Goal: Learn about a topic

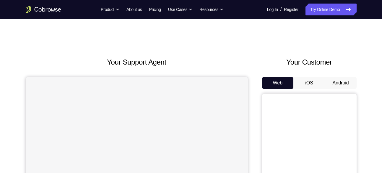
click at [339, 82] on button "Android" at bounding box center [341, 83] width 32 height 12
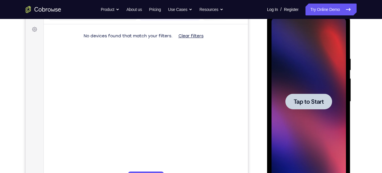
click at [313, 101] on span "Tap to Start" at bounding box center [309, 101] width 30 height 6
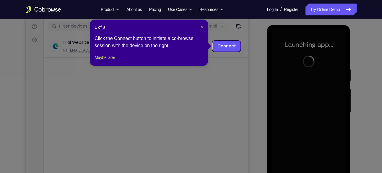
scroll to position [72, 0]
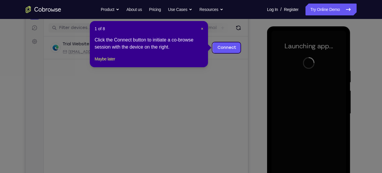
click at [200, 30] on header "1 of 8 ×" at bounding box center [149, 29] width 109 height 6
click at [201, 29] on span "×" at bounding box center [202, 28] width 2 height 5
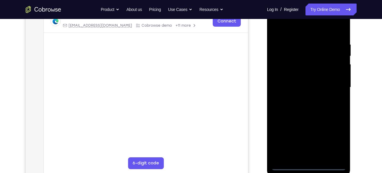
scroll to position [99, 0]
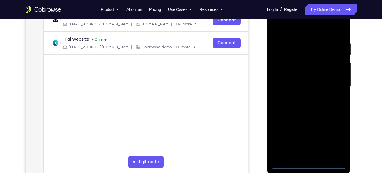
click at [308, 164] on div at bounding box center [309, 86] width 75 height 166
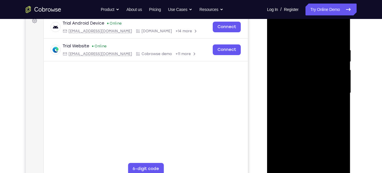
scroll to position [92, 0]
click at [333, 143] on div at bounding box center [309, 93] width 75 height 166
click at [296, 33] on div at bounding box center [309, 93] width 75 height 166
click at [279, 75] on div at bounding box center [309, 93] width 75 height 166
click at [297, 94] on div at bounding box center [309, 93] width 75 height 166
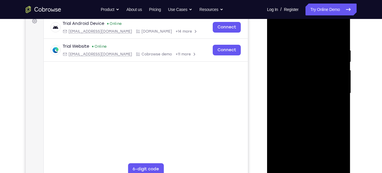
click at [300, 90] on div at bounding box center [309, 93] width 75 height 166
click at [304, 99] on div at bounding box center [309, 93] width 75 height 166
click at [306, 161] on div at bounding box center [309, 93] width 75 height 166
click at [334, 33] on div at bounding box center [309, 93] width 75 height 166
click at [302, 52] on div at bounding box center [309, 93] width 75 height 166
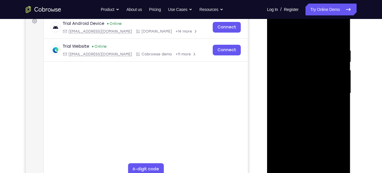
drag, startPoint x: 311, startPoint y: 143, endPoint x: 317, endPoint y: 34, distance: 108.7
click at [317, 34] on div at bounding box center [309, 93] width 75 height 166
drag, startPoint x: 318, startPoint y: 107, endPoint x: 318, endPoint y: 60, distance: 47.0
click at [318, 60] on div at bounding box center [309, 93] width 75 height 166
click at [285, 59] on div at bounding box center [309, 93] width 75 height 166
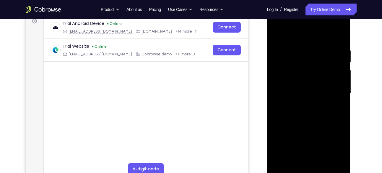
click at [275, 33] on div at bounding box center [309, 93] width 75 height 166
click at [297, 92] on div at bounding box center [309, 93] width 75 height 166
drag, startPoint x: 309, startPoint y: 140, endPoint x: 309, endPoint y: 50, distance: 89.9
click at [309, 50] on div at bounding box center [309, 93] width 75 height 166
drag, startPoint x: 315, startPoint y: 132, endPoint x: 314, endPoint y: 50, distance: 81.6
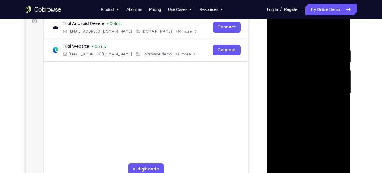
click at [314, 50] on div at bounding box center [309, 93] width 75 height 166
drag, startPoint x: 315, startPoint y: 130, endPoint x: 311, endPoint y: 64, distance: 66.7
click at [311, 64] on div at bounding box center [309, 93] width 75 height 166
click at [326, 96] on div at bounding box center [309, 93] width 75 height 166
drag, startPoint x: 314, startPoint y: 95, endPoint x: 309, endPoint y: 32, distance: 63.5
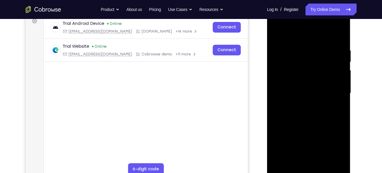
click at [309, 32] on div at bounding box center [309, 93] width 75 height 166
click at [276, 33] on div at bounding box center [309, 93] width 75 height 166
click at [295, 80] on div at bounding box center [309, 93] width 75 height 166
drag, startPoint x: 323, startPoint y: 85, endPoint x: 322, endPoint y: 31, distance: 54.7
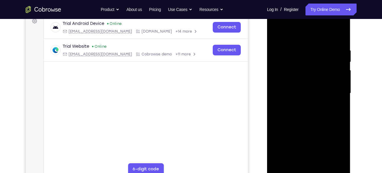
click at [322, 31] on div at bounding box center [309, 93] width 75 height 166
click at [314, 51] on div at bounding box center [309, 93] width 75 height 166
click at [277, 161] on div at bounding box center [309, 93] width 75 height 166
click at [304, 43] on div at bounding box center [309, 93] width 75 height 166
click at [311, 90] on div at bounding box center [309, 93] width 75 height 166
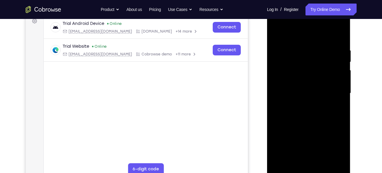
click at [275, 33] on div at bounding box center [309, 93] width 75 height 166
click at [334, 24] on div at bounding box center [309, 93] width 75 height 166
click at [277, 24] on div at bounding box center [309, 93] width 75 height 166
click at [335, 88] on div at bounding box center [309, 93] width 75 height 166
click at [305, 104] on div at bounding box center [309, 93] width 75 height 166
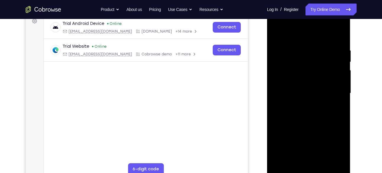
click at [299, 86] on div at bounding box center [309, 93] width 75 height 166
click at [292, 81] on div at bounding box center [309, 93] width 75 height 166
click at [295, 94] on div at bounding box center [309, 93] width 75 height 166
click at [305, 112] on div at bounding box center [309, 93] width 75 height 166
click at [311, 115] on div at bounding box center [309, 93] width 75 height 166
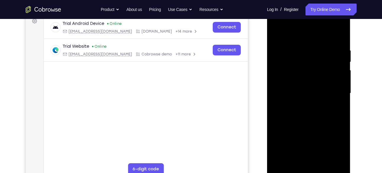
click at [296, 162] on div at bounding box center [309, 93] width 75 height 166
click at [293, 33] on div at bounding box center [309, 93] width 75 height 166
click at [296, 48] on div at bounding box center [309, 93] width 75 height 166
click at [283, 115] on div at bounding box center [309, 93] width 75 height 166
click at [276, 32] on div at bounding box center [309, 93] width 75 height 166
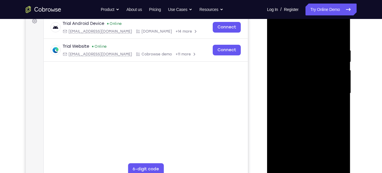
click at [334, 122] on div at bounding box center [309, 93] width 75 height 166
click at [276, 33] on div at bounding box center [309, 93] width 75 height 166
click at [280, 62] on div at bounding box center [309, 93] width 75 height 166
click at [292, 62] on div at bounding box center [309, 93] width 75 height 166
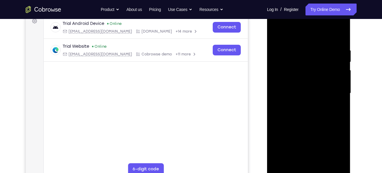
click at [276, 33] on div at bounding box center [309, 93] width 75 height 166
click at [294, 83] on div at bounding box center [309, 93] width 75 height 166
click at [294, 82] on div at bounding box center [309, 93] width 75 height 166
click at [283, 81] on div at bounding box center [309, 93] width 75 height 166
click at [334, 23] on div at bounding box center [309, 93] width 75 height 166
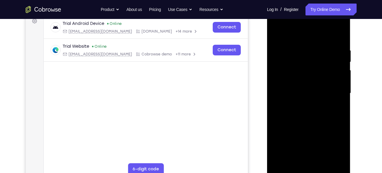
click at [295, 34] on div at bounding box center [309, 93] width 75 height 166
click at [332, 23] on div at bounding box center [309, 93] width 75 height 166
click at [297, 47] on div at bounding box center [309, 93] width 75 height 166
click at [276, 32] on div at bounding box center [309, 93] width 75 height 166
click at [292, 45] on div at bounding box center [309, 93] width 75 height 166
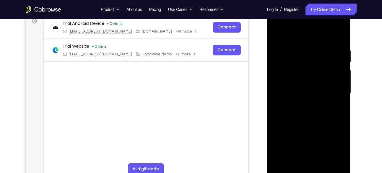
click at [282, 51] on div at bounding box center [309, 93] width 75 height 166
click at [276, 31] on div at bounding box center [309, 93] width 75 height 166
click at [330, 33] on div at bounding box center [309, 93] width 75 height 166
click at [341, 50] on div at bounding box center [309, 93] width 75 height 166
click at [303, 32] on div at bounding box center [309, 93] width 75 height 166
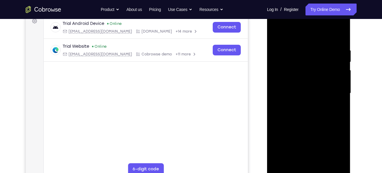
click at [334, 21] on div at bounding box center [309, 93] width 75 height 166
click at [293, 32] on div at bounding box center [309, 93] width 75 height 166
click at [334, 30] on div at bounding box center [309, 93] width 75 height 166
click at [301, 52] on div at bounding box center [309, 93] width 75 height 166
click at [300, 145] on div at bounding box center [309, 93] width 75 height 166
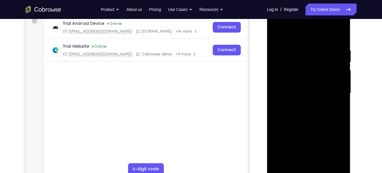
click at [301, 117] on div at bounding box center [309, 93] width 75 height 166
